Goal: Find specific page/section: Locate a particular part of the current website

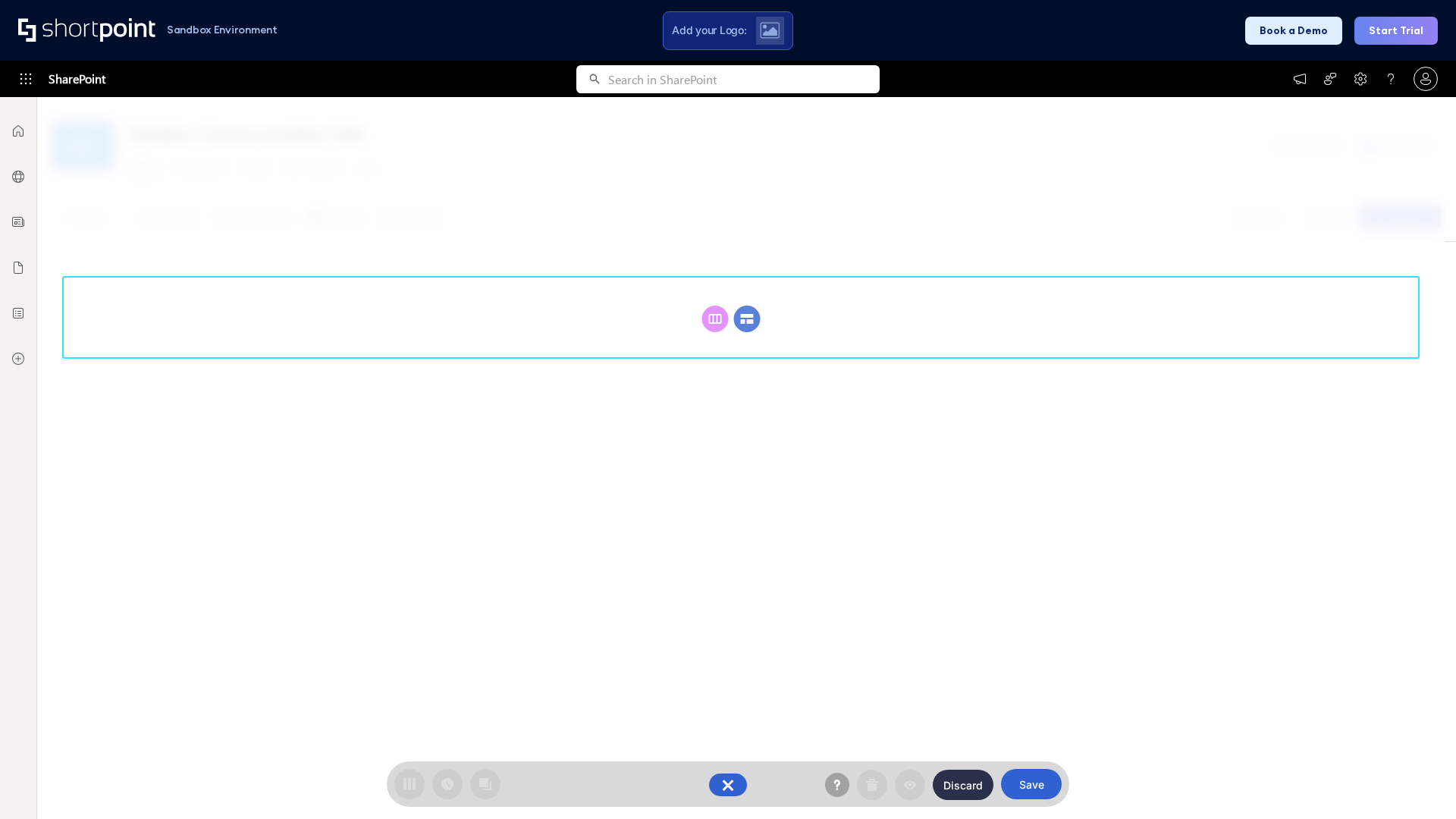
scroll to position [209, 0]
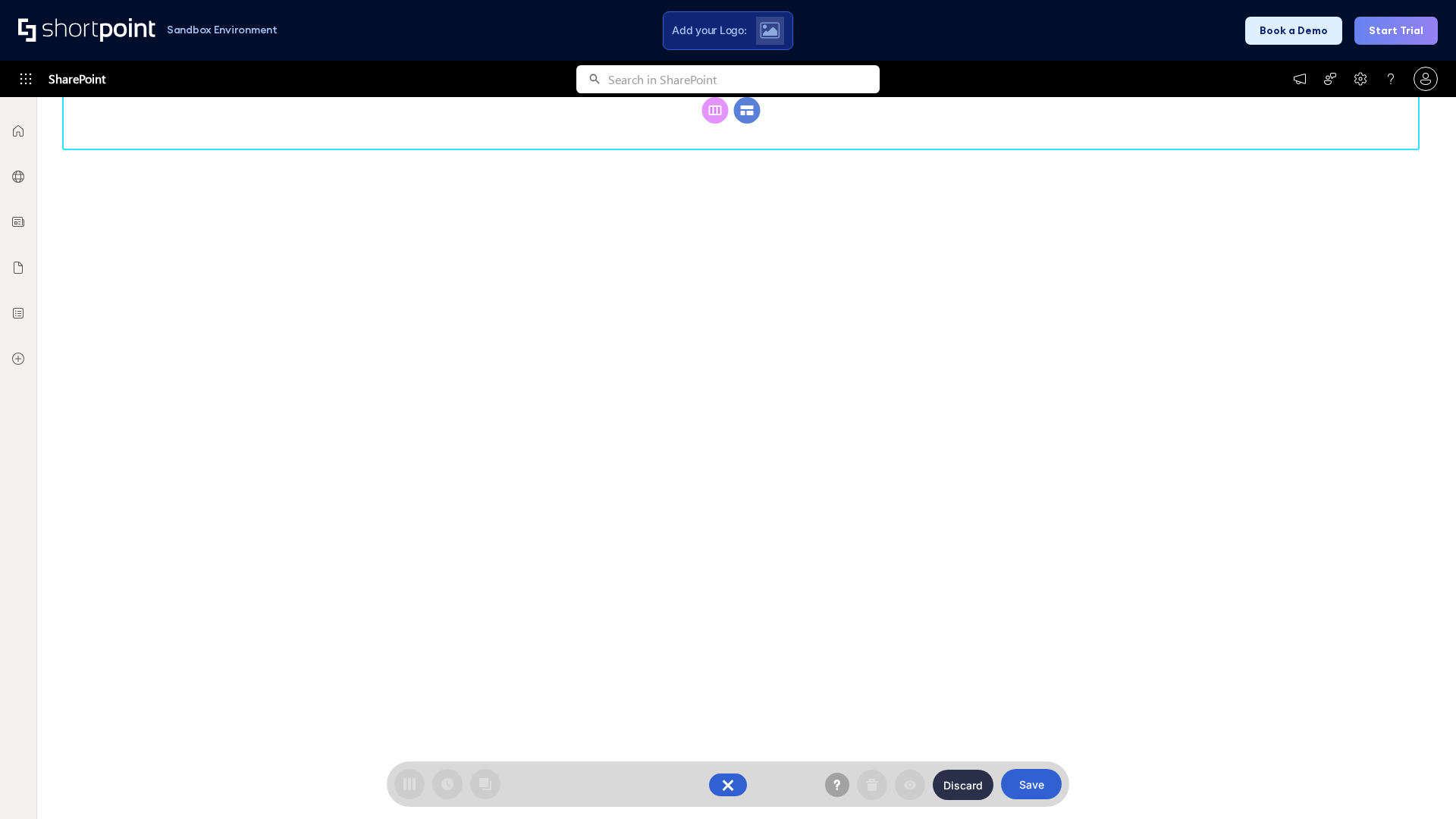
click at [747, 124] on circle at bounding box center [747, 109] width 26 height 26
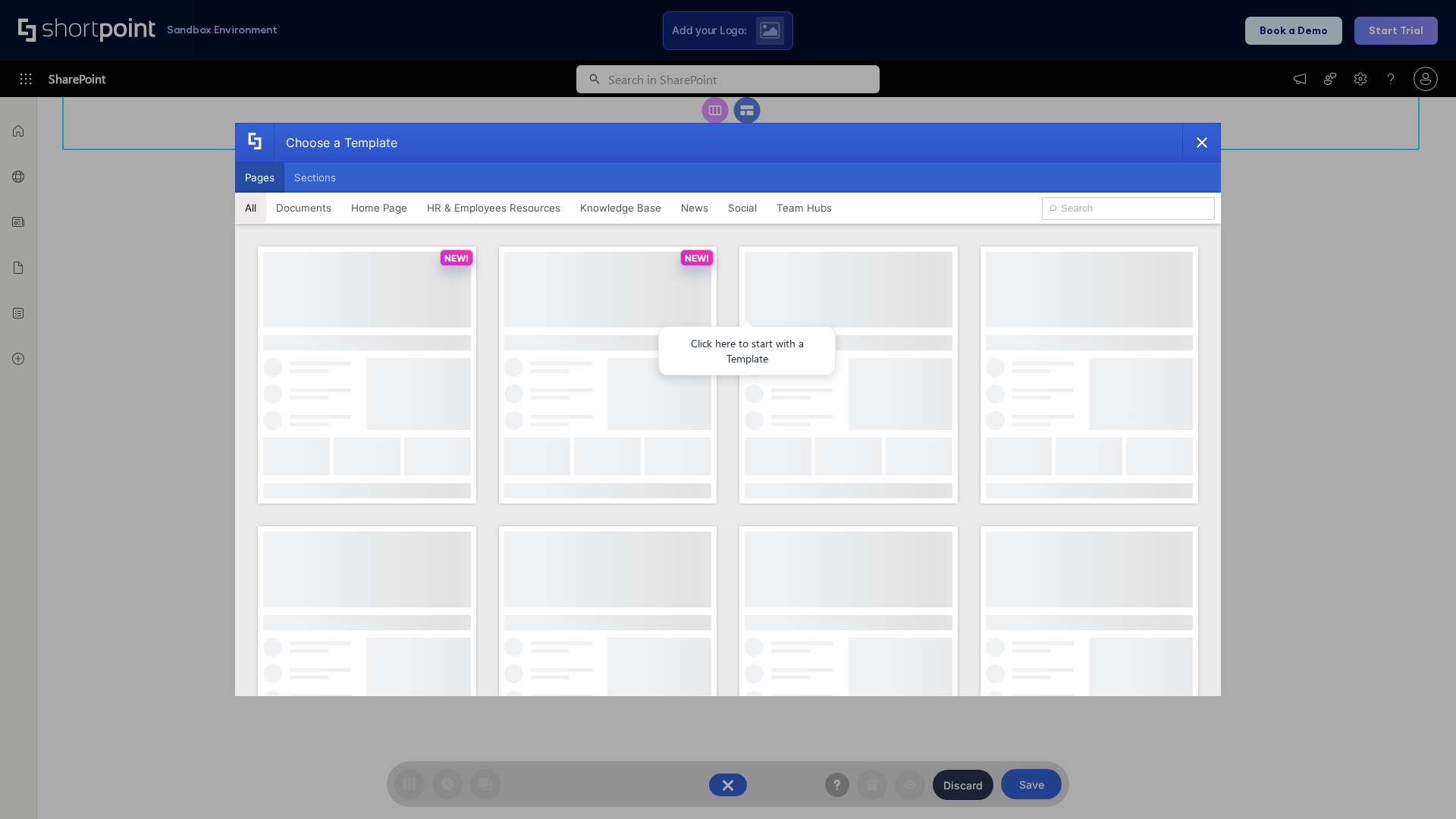
scroll to position [0, 0]
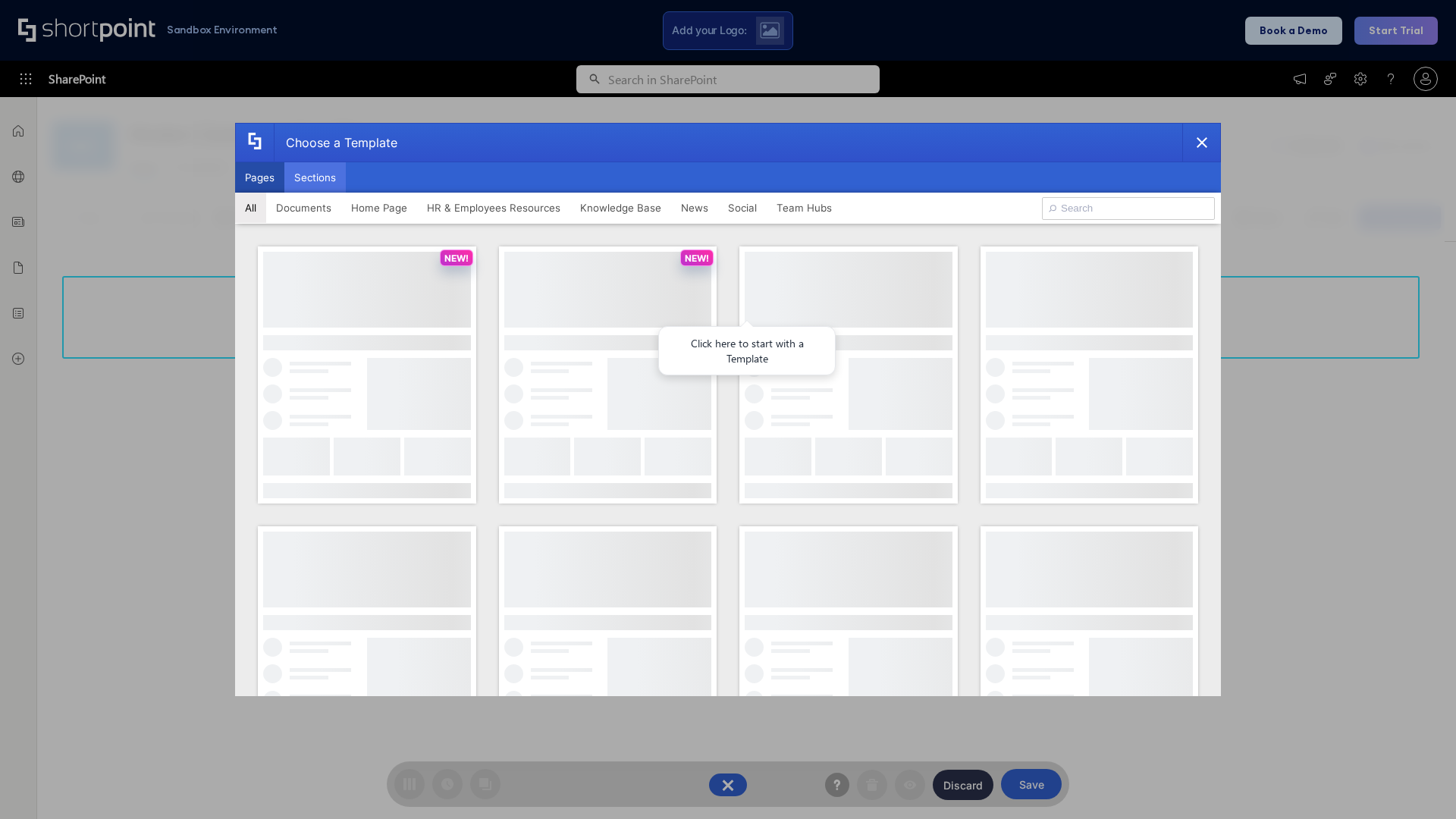
click at [314, 178] on button "Sections" at bounding box center [314, 177] width 62 height 30
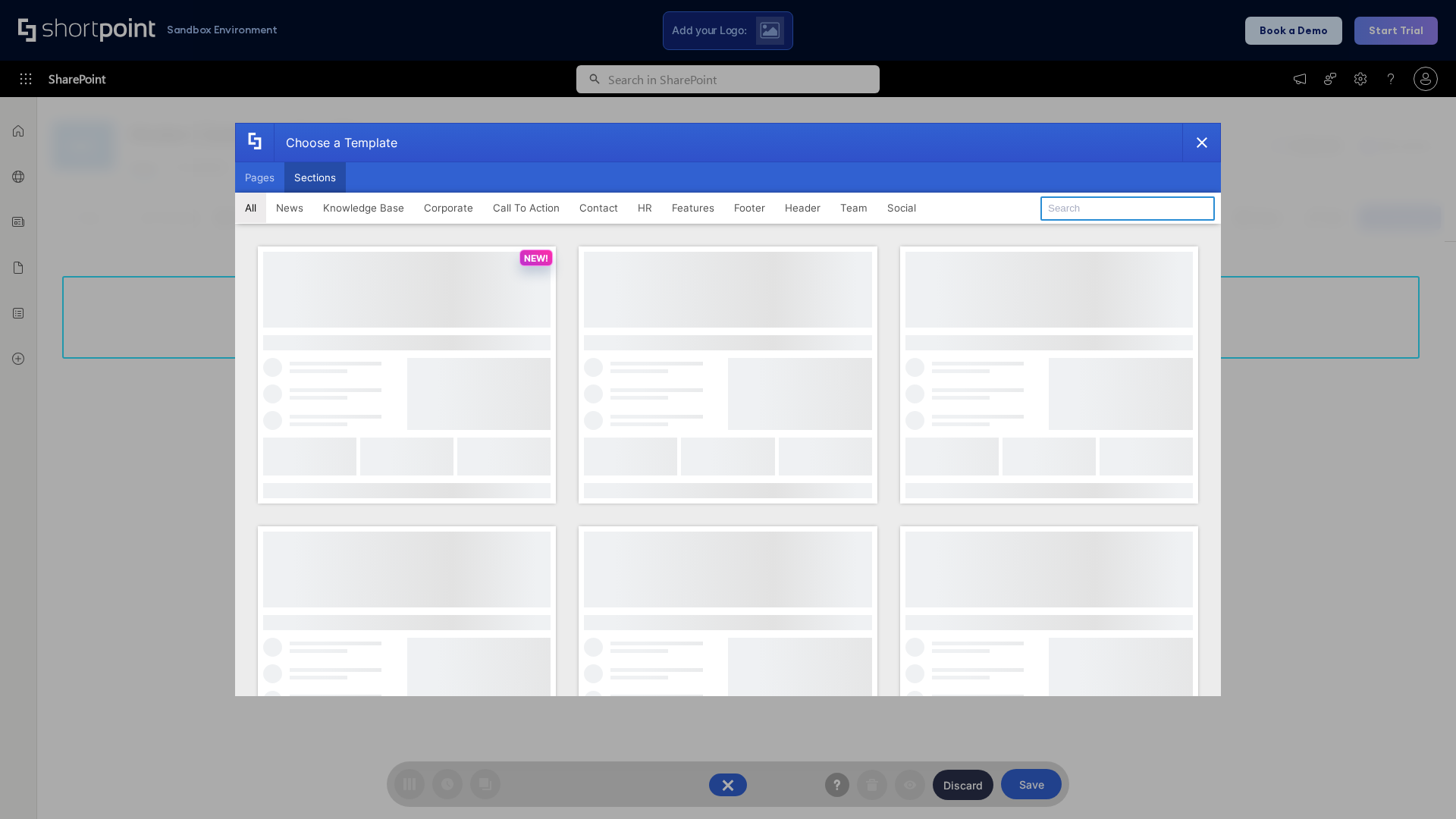
type input "Contact Us 2"
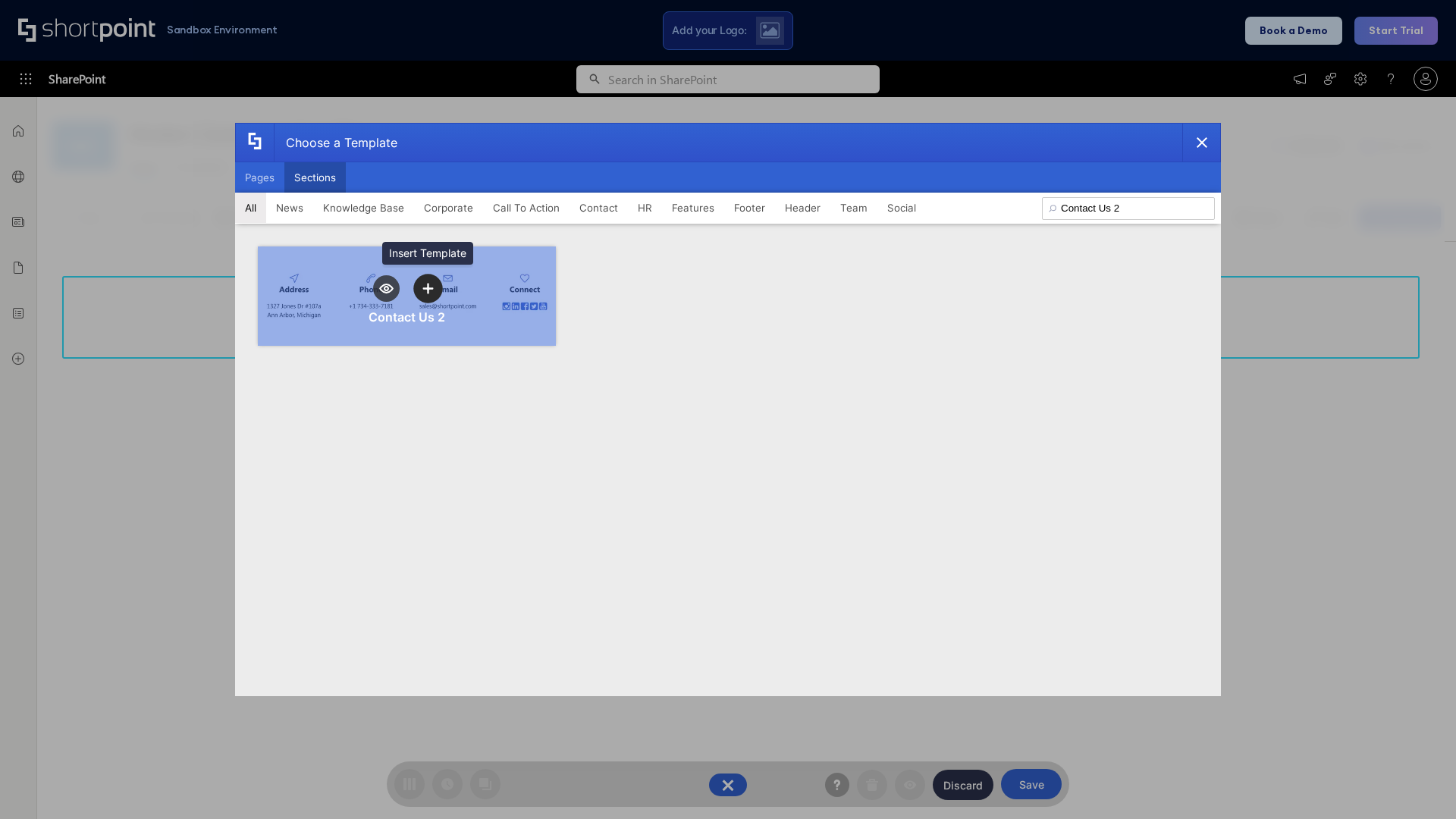
click at [428, 288] on icon "template selector" at bounding box center [428, 288] width 11 height 11
